Goal: Navigation & Orientation: Find specific page/section

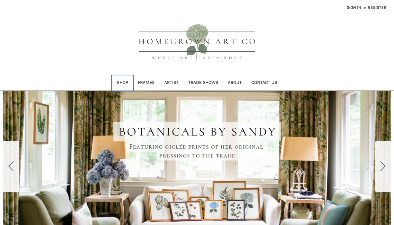
click at [125, 83] on link "Shop" at bounding box center [122, 83] width 21 height 15
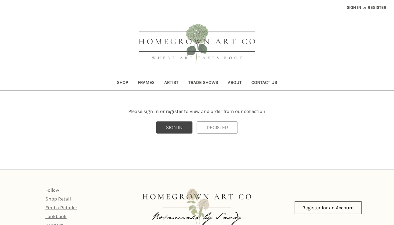
scroll to position [1, 0]
click at [174, 82] on link "Artist" at bounding box center [172, 82] width 24 height 15
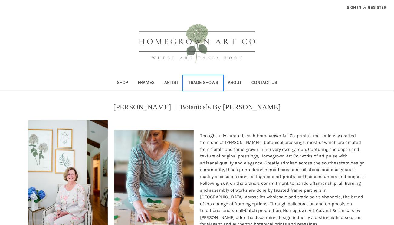
click at [210, 83] on link "Trade Shows" at bounding box center [203, 83] width 40 height 15
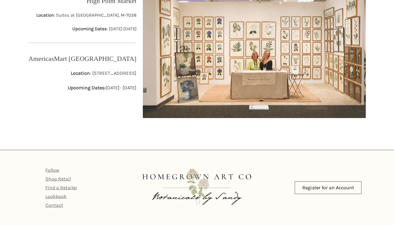
scroll to position [150, 0]
click at [65, 180] on link "Shop Retail" at bounding box center [57, 179] width 25 height 6
